Goal: Navigation & Orientation: Find specific page/section

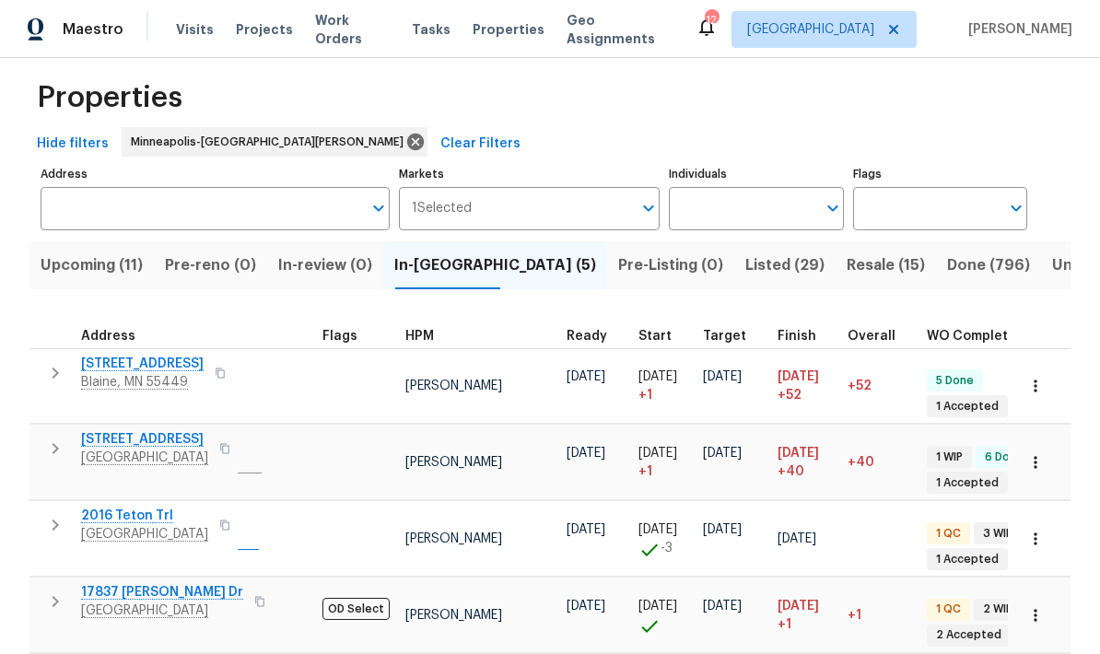
scroll to position [0, 69]
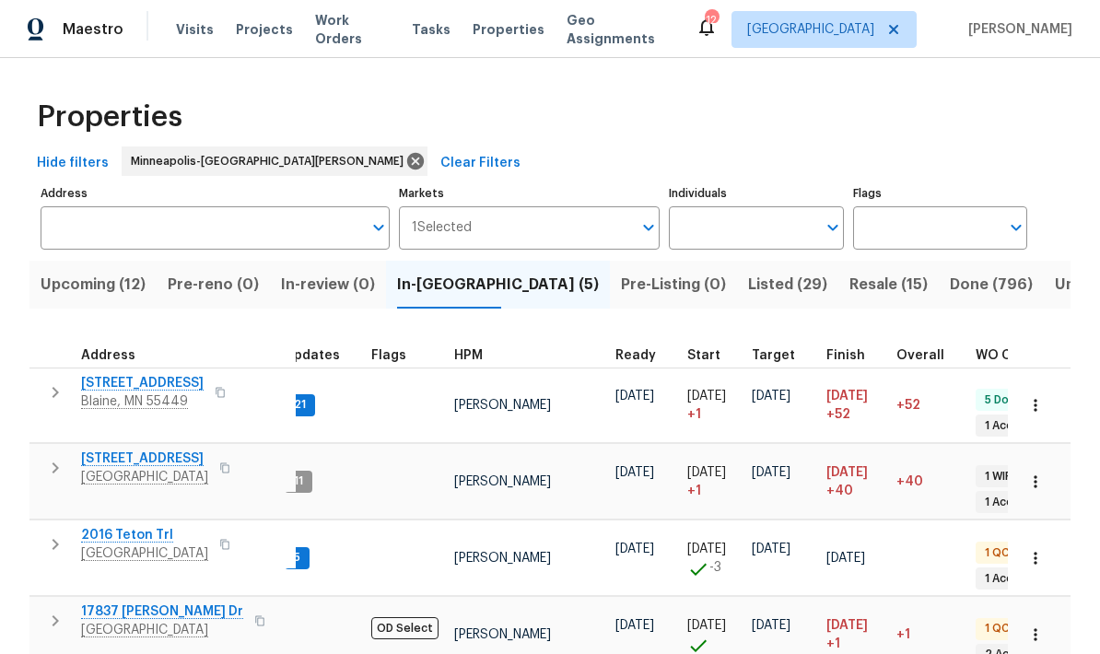
scroll to position [15, 18]
click at [62, 287] on span "Upcoming (12)" at bounding box center [93, 285] width 105 height 26
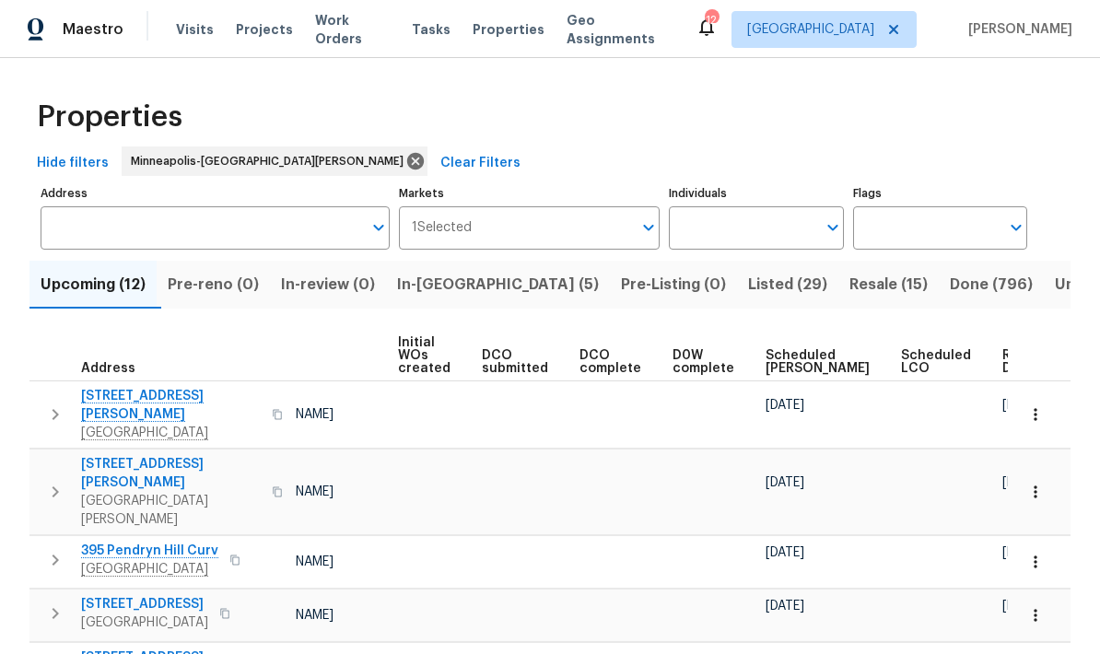
scroll to position [0, 132]
click at [1003, 357] on span "Ready Date" at bounding box center [1023, 362] width 41 height 26
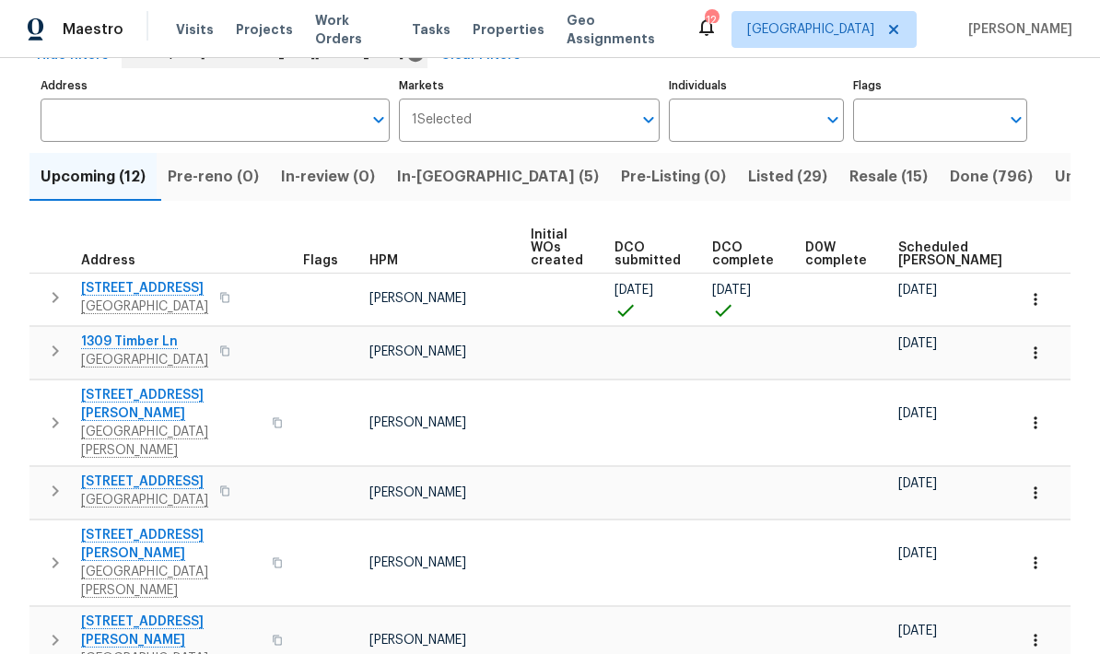
scroll to position [119, 0]
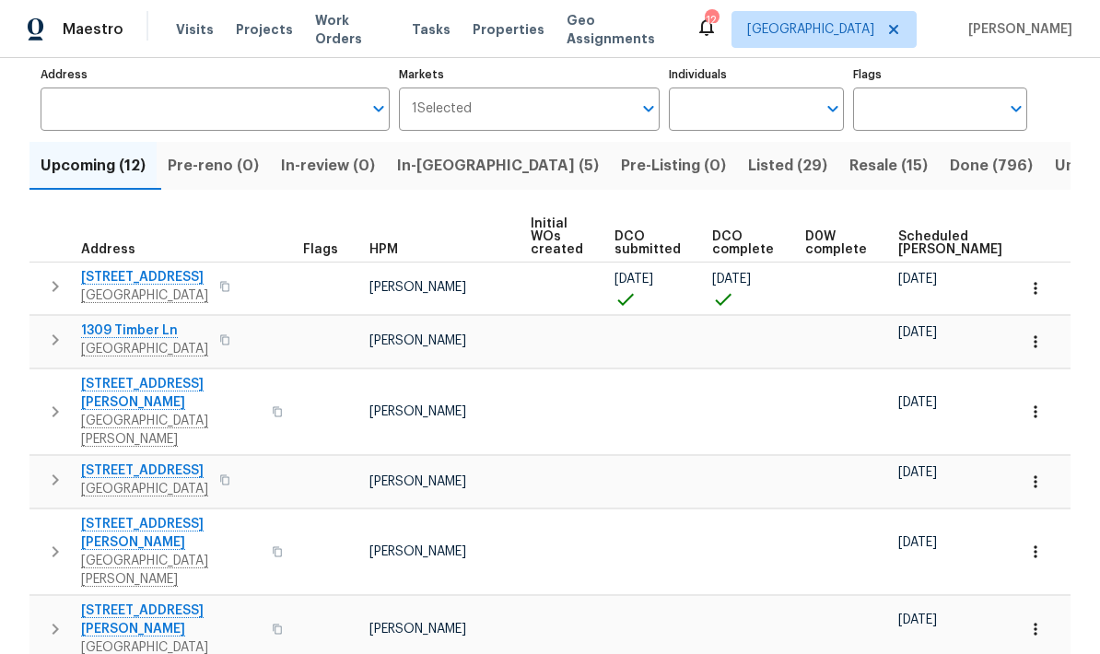
click at [424, 168] on span "In-reno (5)" at bounding box center [498, 166] width 202 height 26
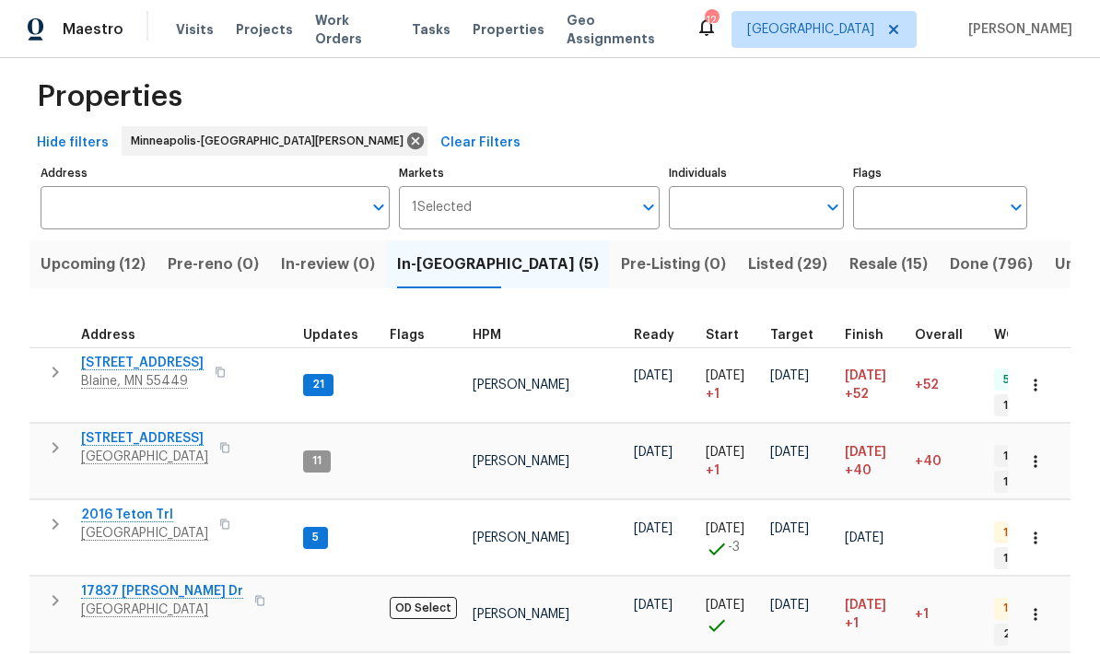
scroll to position [19, 0]
click at [77, 265] on span "Upcoming (12)" at bounding box center [93, 265] width 105 height 26
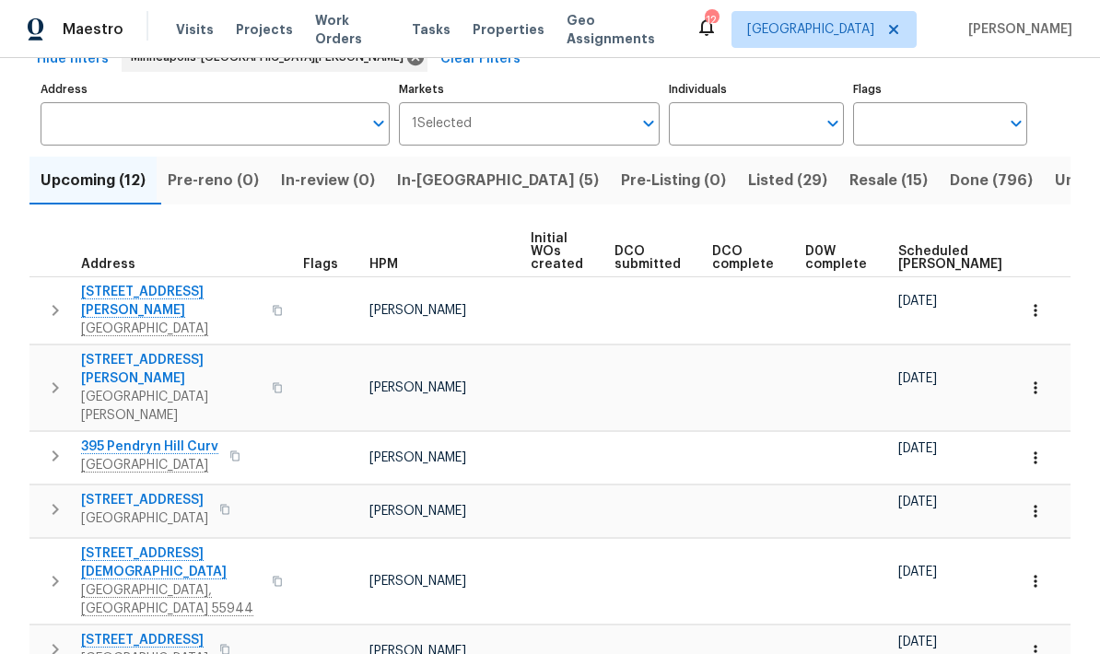
scroll to position [101, 0]
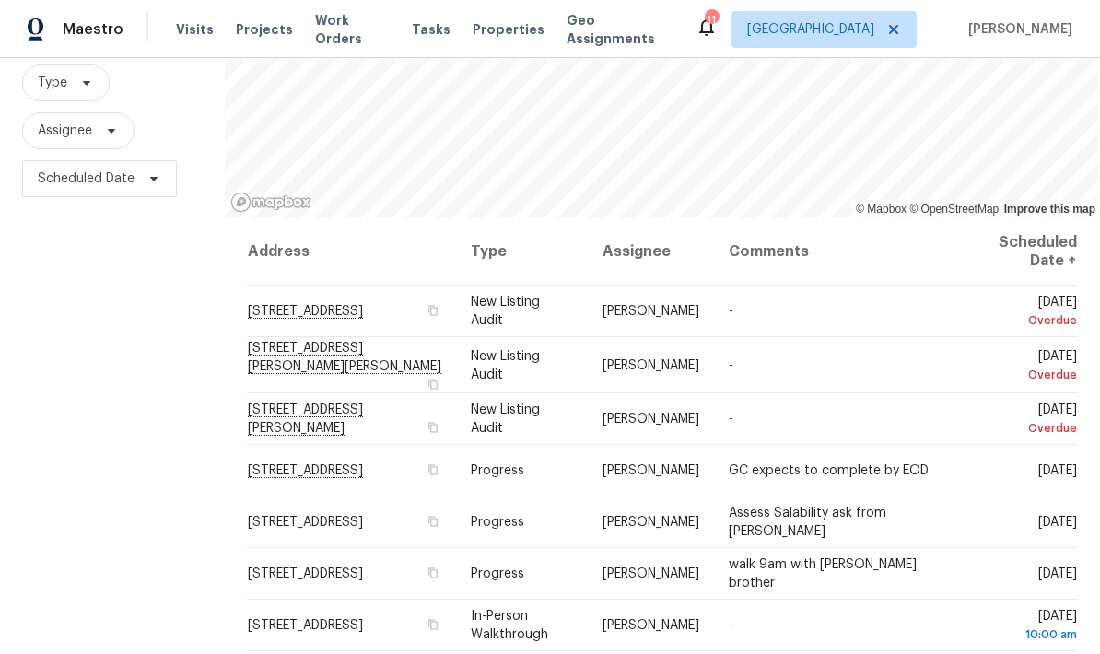
scroll to position [174, 0]
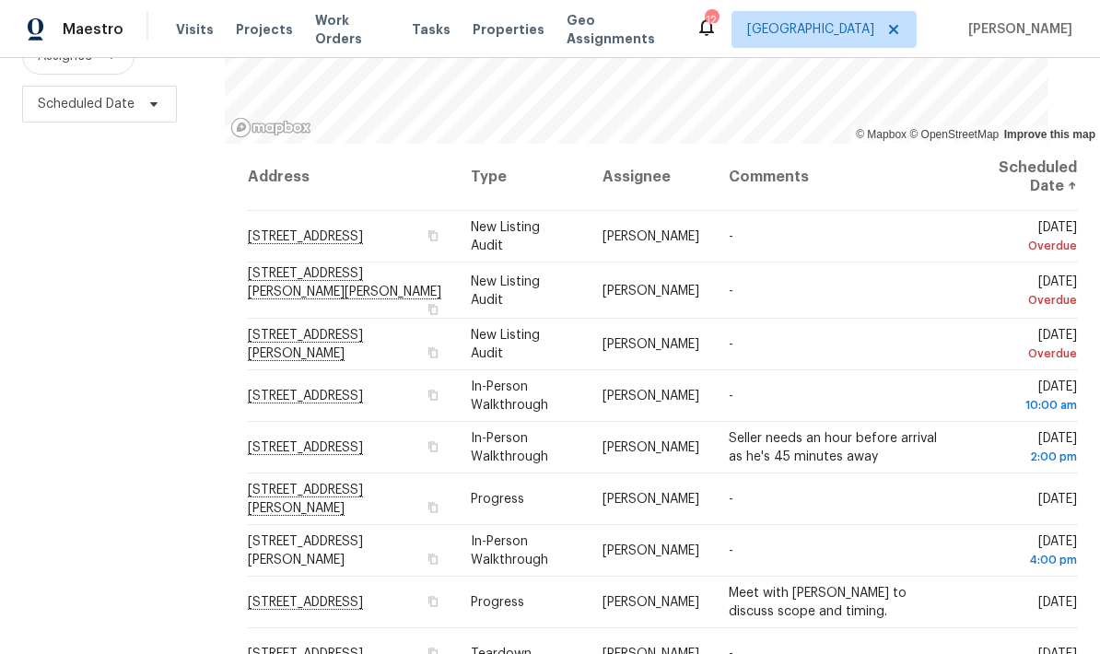
scroll to position [244, 0]
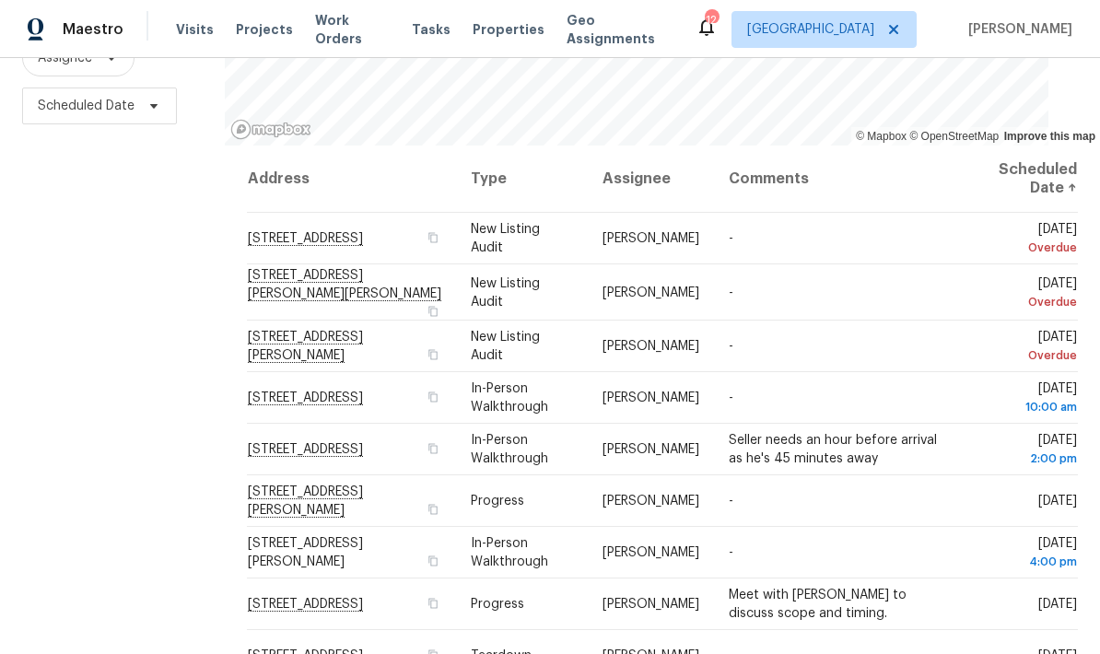
click at [242, 459] on div "Address Type Assignee Comments Scheduled Date ↑ [STREET_ADDRESS] New Listing Au…" at bounding box center [662, 407] width 875 height 523
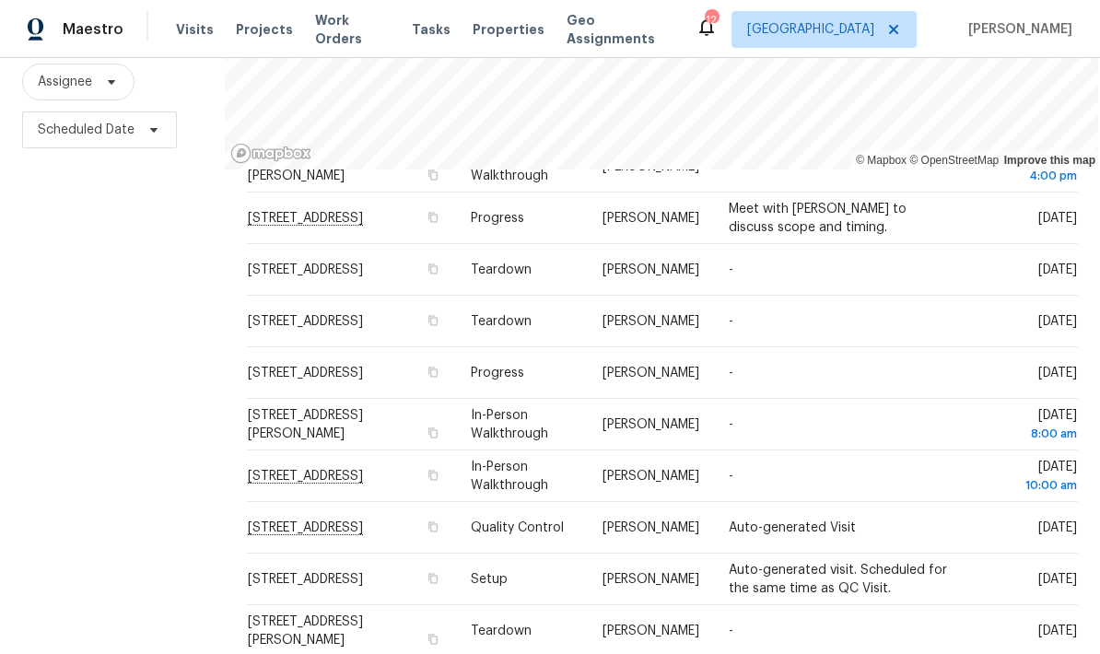
scroll to position [221, 0]
